Goal: Information Seeking & Learning: Learn about a topic

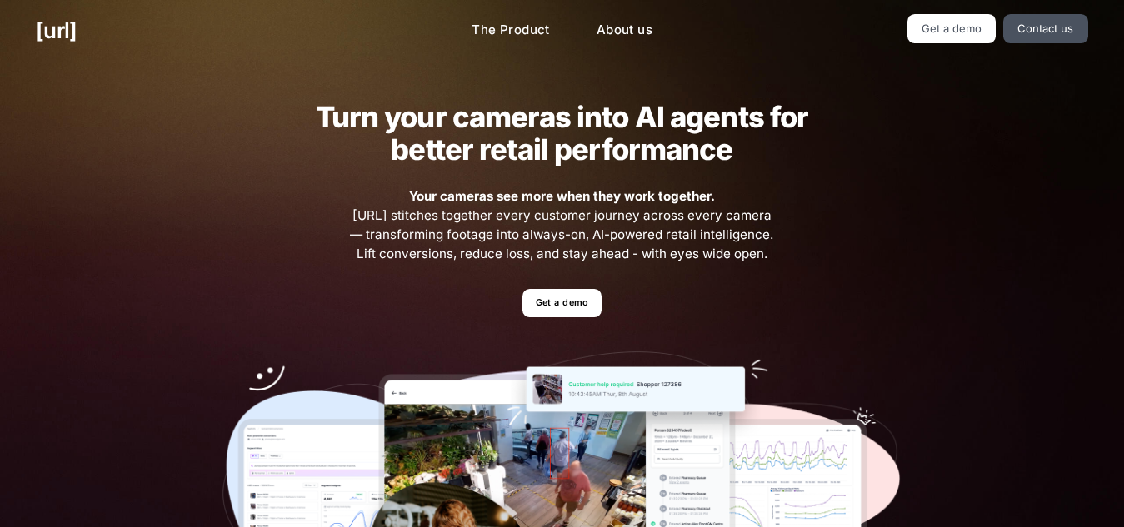
click at [563, 323] on div "Turn your cameras into AI agents for better retail performance Your cameras see…" at bounding box center [562, 365] width 751 height 606
click at [556, 316] on link "Get a demo" at bounding box center [561, 303] width 79 height 29
click at [526, 38] on link "The Product" at bounding box center [510, 30] width 105 height 32
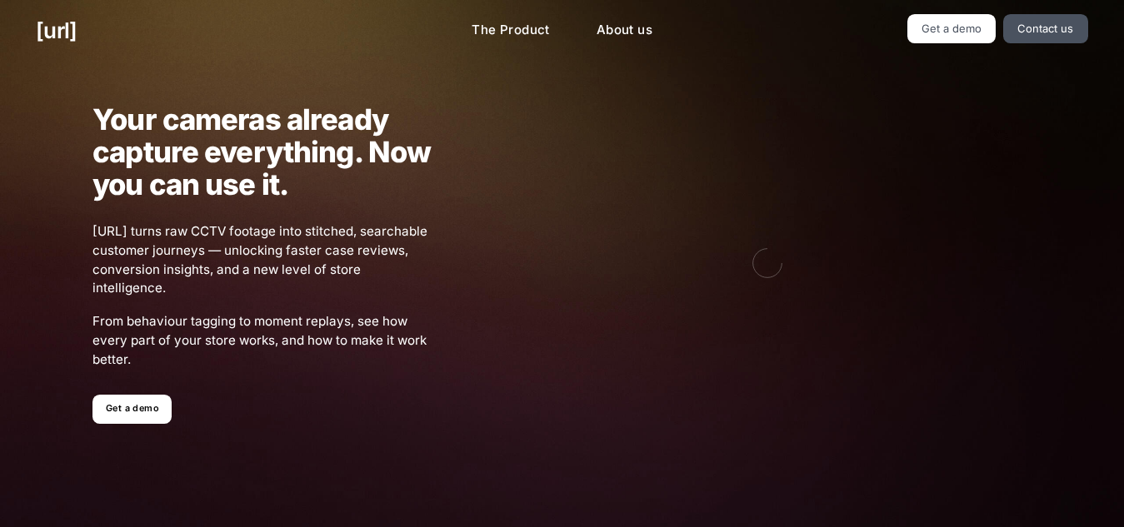
drag, startPoint x: 603, startPoint y: 50, endPoint x: 615, endPoint y: 50, distance: 11.7
click at [615, 50] on div "[URL] The Product About us Get a demo Contact us" at bounding box center [562, 31] width 1124 height 62
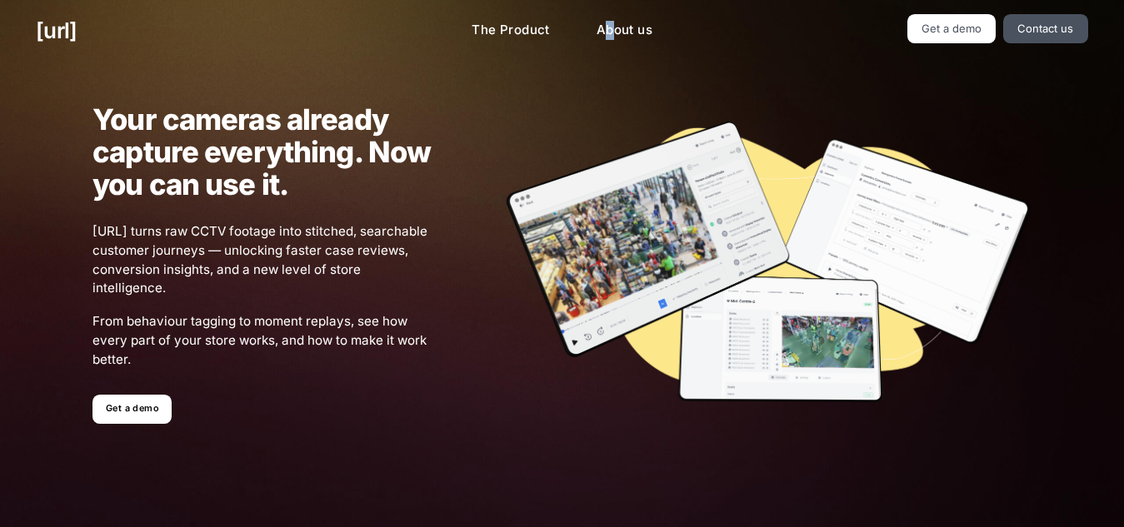
click at [615, 50] on div "[URL] The Product About us Get a demo Contact us" at bounding box center [562, 31] width 1124 height 62
click at [636, 18] on link "About us" at bounding box center [624, 30] width 82 height 32
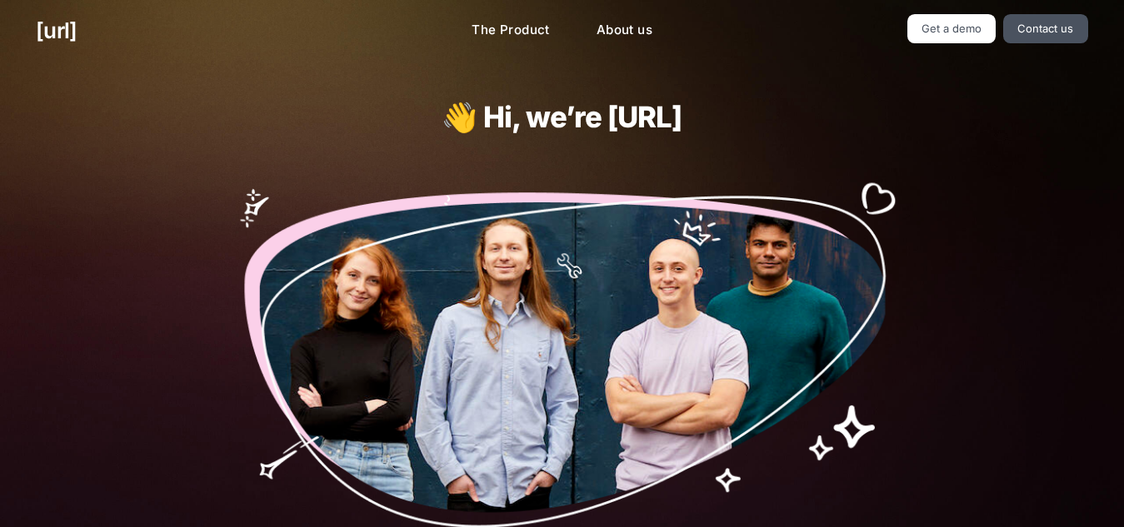
click at [1063, 13] on div "[URL] The Product About us Get a demo Contact us" at bounding box center [562, 31] width 1124 height 62
click at [1062, 15] on link "Contact us" at bounding box center [1045, 28] width 85 height 29
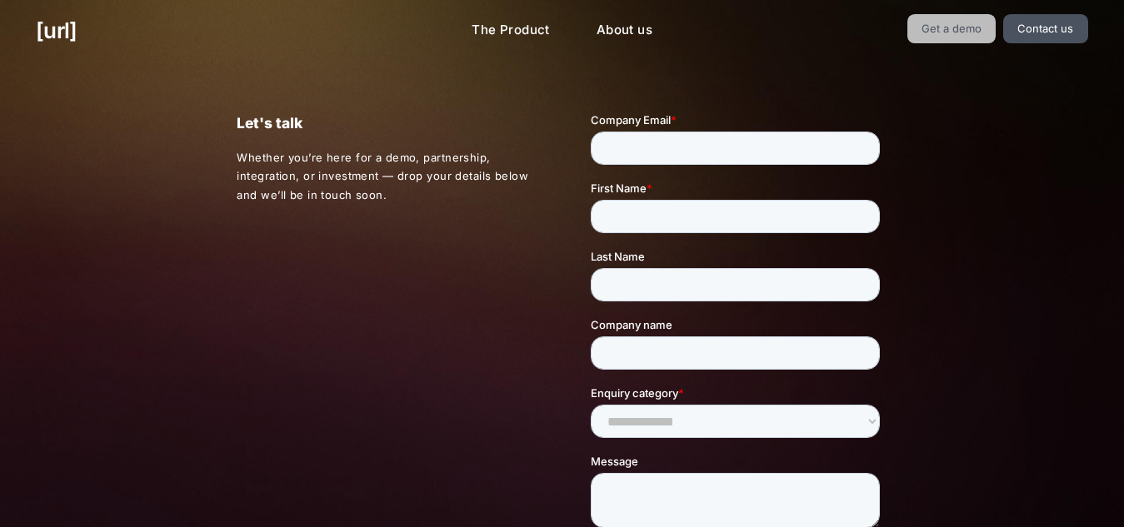
click at [967, 41] on link "Get a demo" at bounding box center [951, 28] width 89 height 29
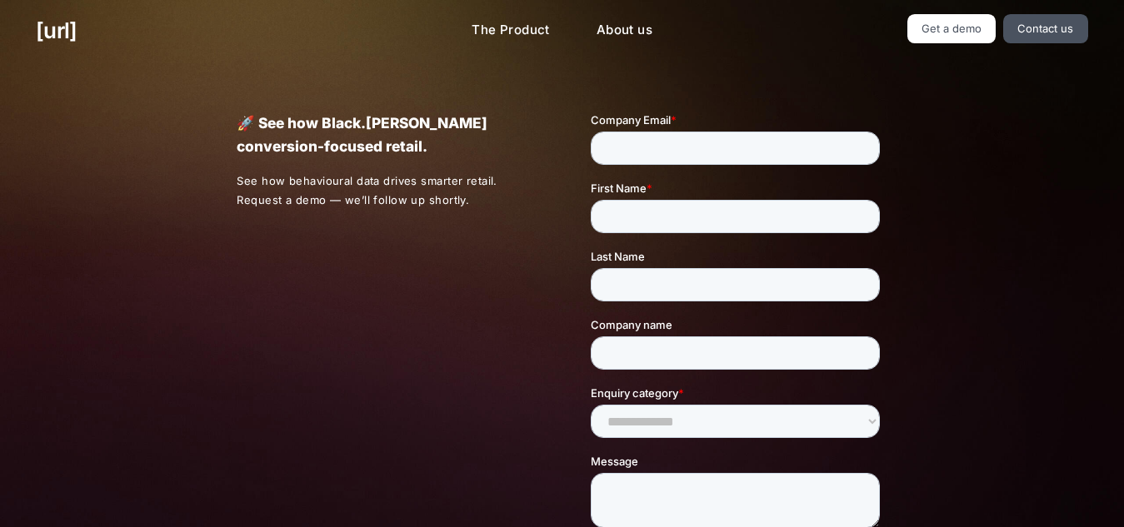
click at [898, 121] on div "🚀 See how Black.[PERSON_NAME] conversion-focused retail. See how behavioural da…" at bounding box center [562, 390] width 722 height 657
